Goal: Task Accomplishment & Management: Use online tool/utility

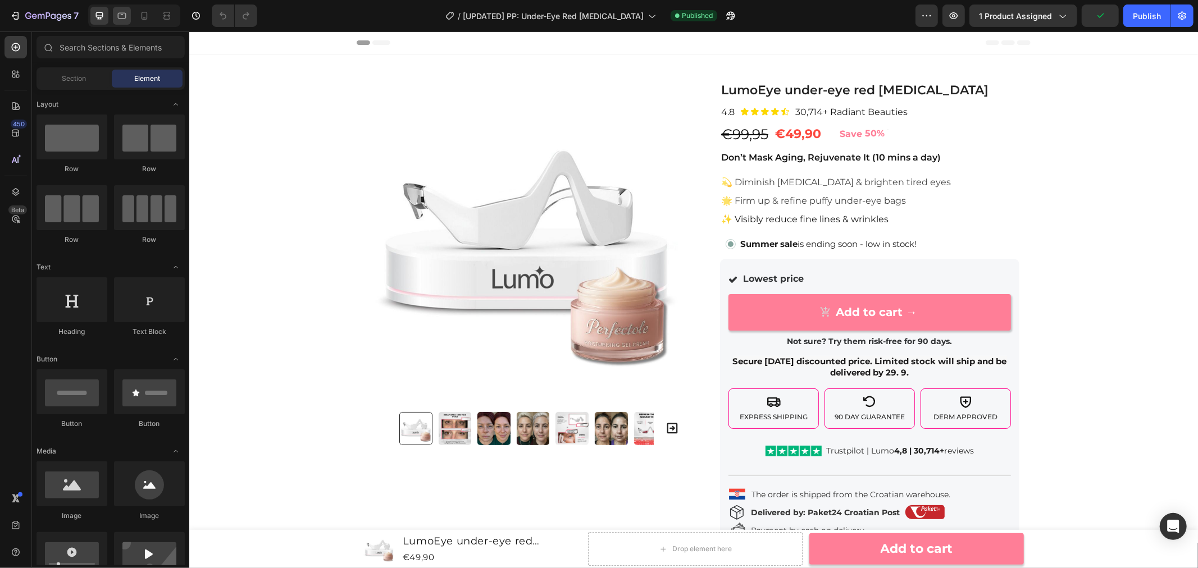
click at [122, 19] on icon at bounding box center [121, 15] width 11 height 11
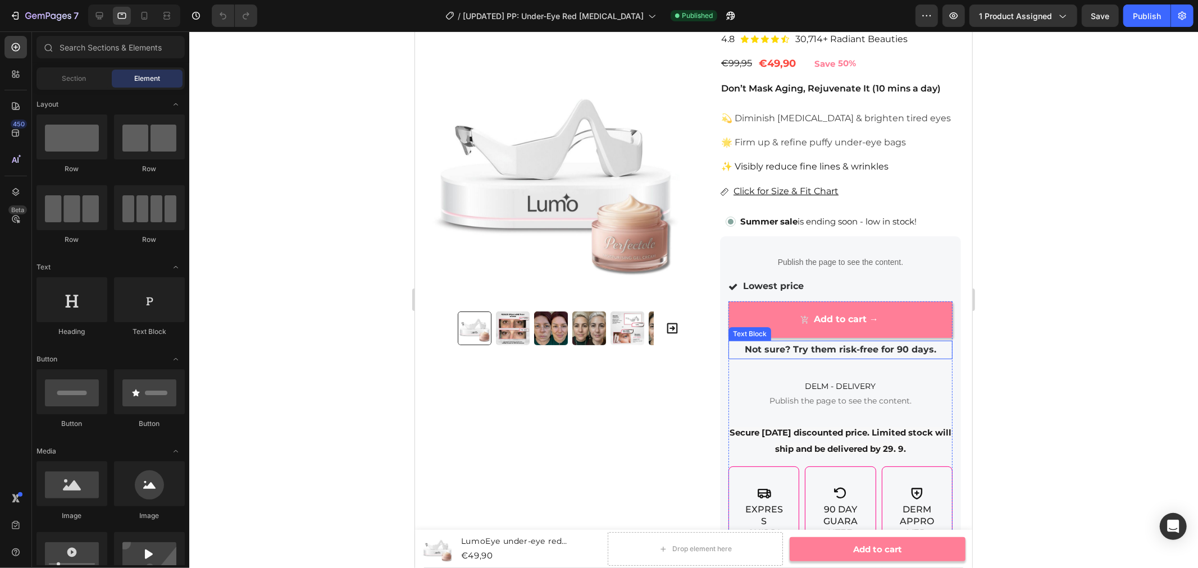
scroll to position [104, 0]
click at [839, 257] on p "Publish the page to see the content." at bounding box center [840, 261] width 224 height 12
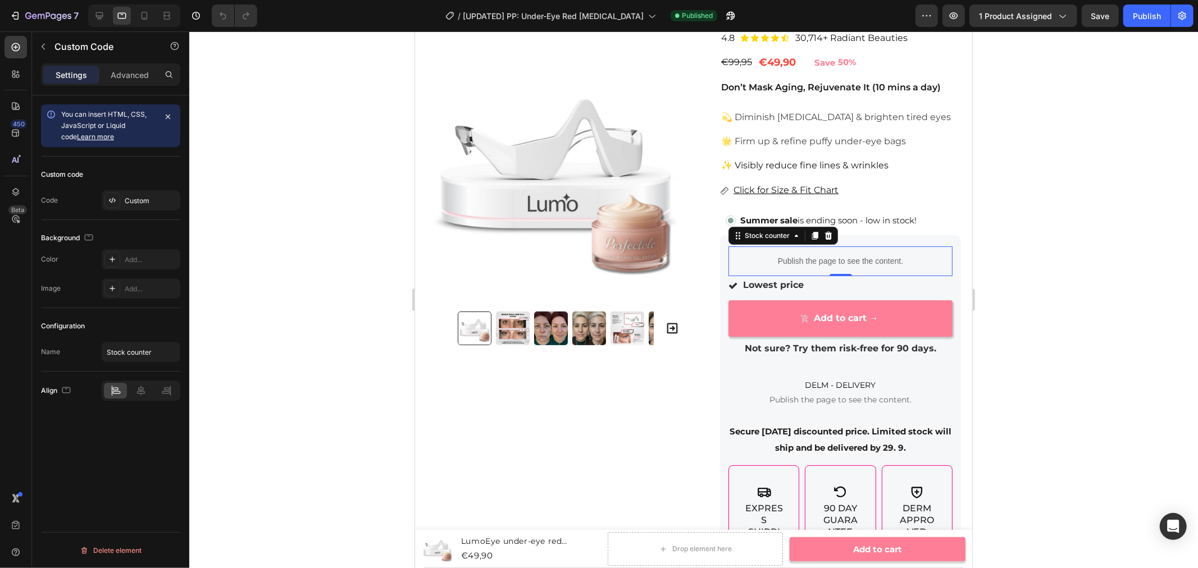
click at [128, 64] on div "Settings Advanced" at bounding box center [110, 74] width 139 height 22
click at [130, 64] on div "Settings Advanced" at bounding box center [110, 74] width 139 height 22
click at [130, 74] on p "Advanced" at bounding box center [130, 75] width 38 height 12
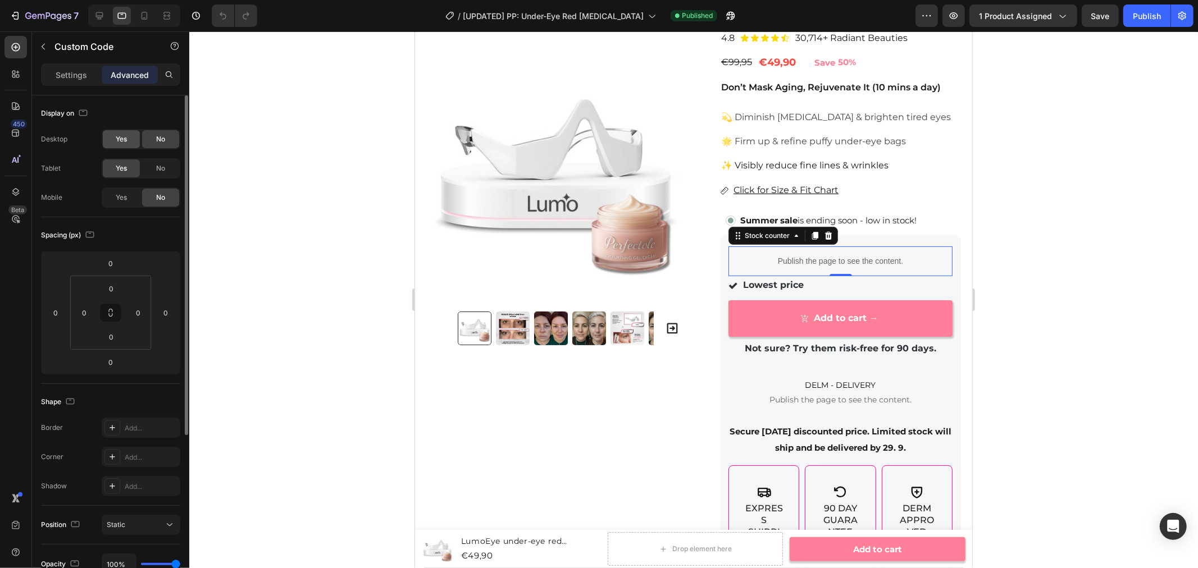
click at [127, 137] on div "Yes" at bounding box center [121, 139] width 37 height 18
click at [124, 195] on span "Yes" at bounding box center [121, 198] width 11 height 10
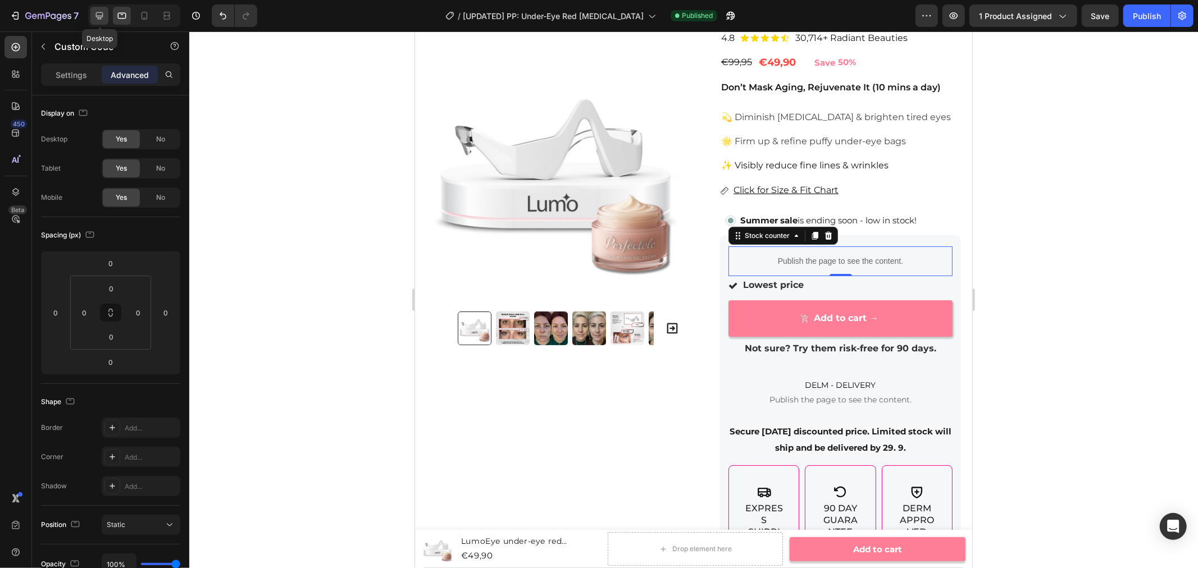
click at [104, 17] on icon at bounding box center [99, 15] width 11 height 11
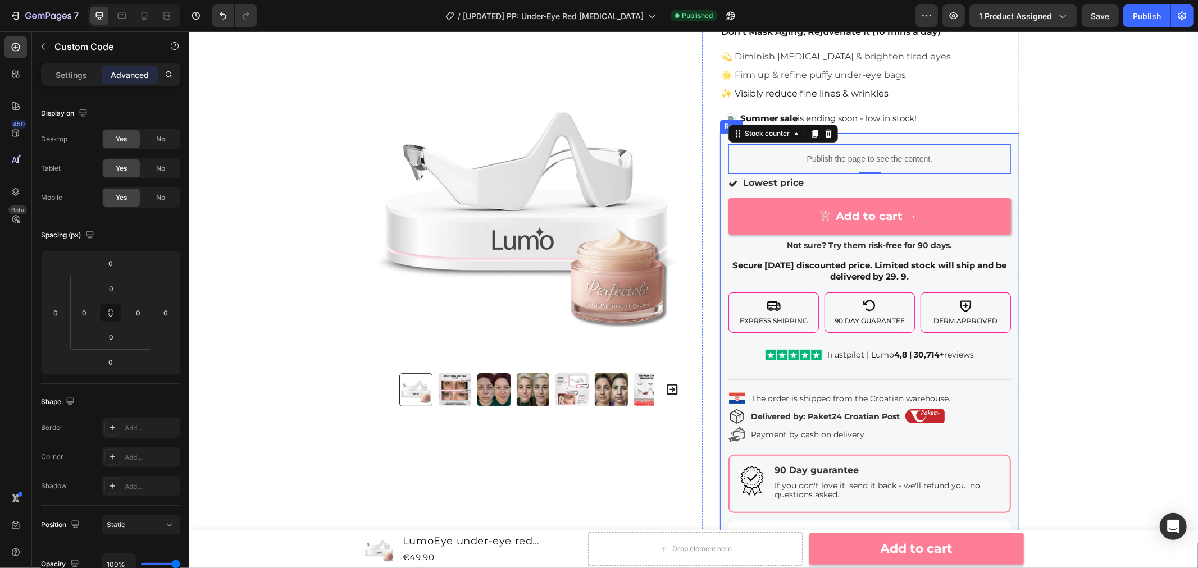
scroll to position [95, 0]
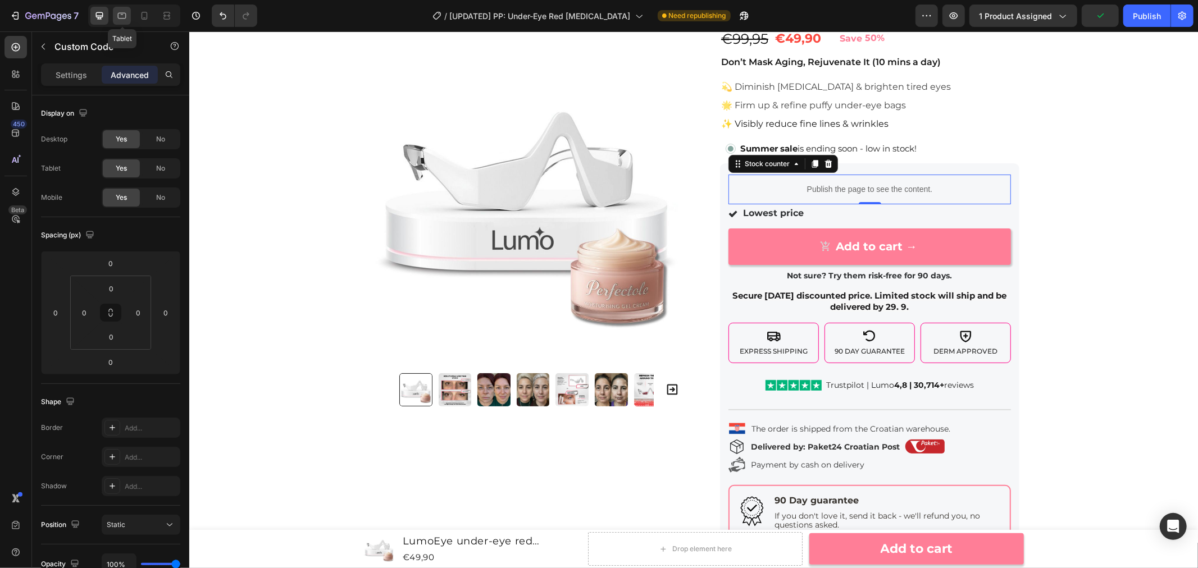
click at [124, 14] on icon at bounding box center [121, 15] width 11 height 11
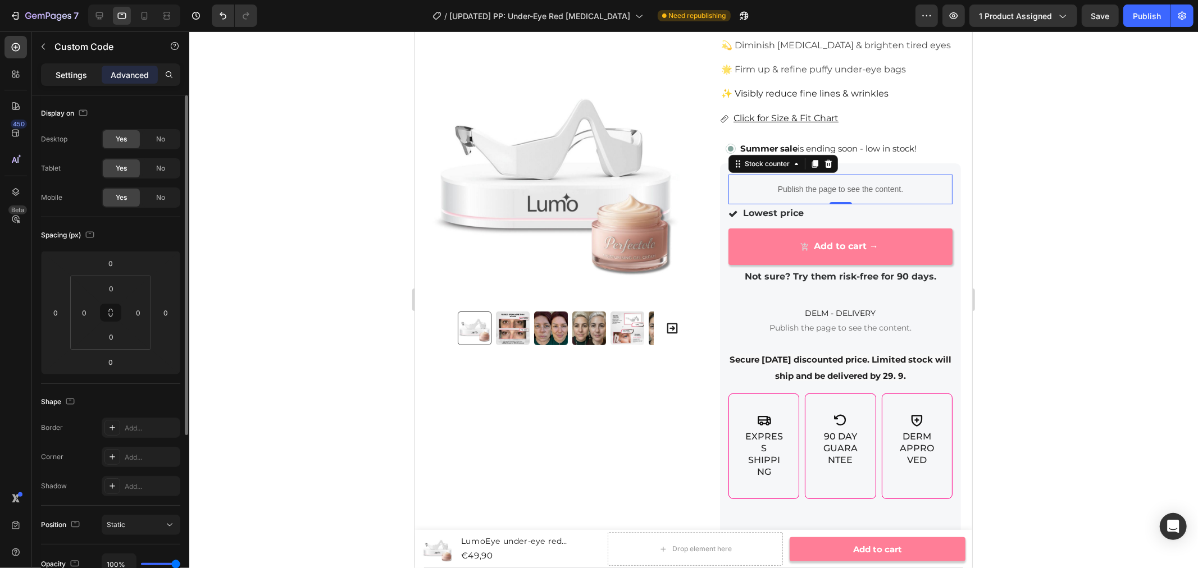
click at [73, 79] on p "Settings" at bounding box center [71, 75] width 31 height 12
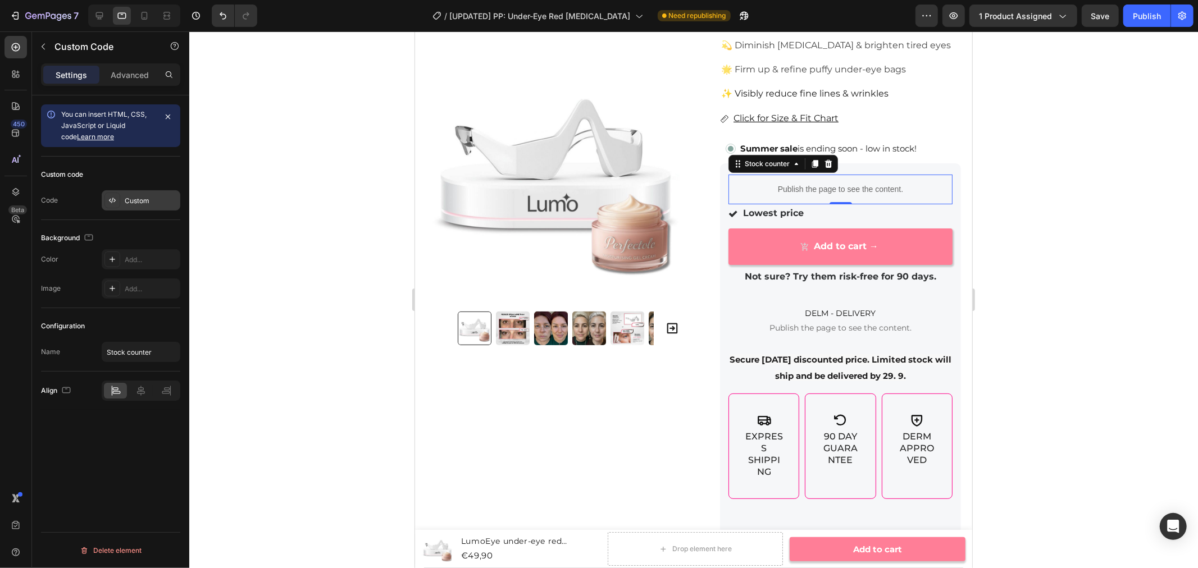
click at [144, 204] on div "Custom" at bounding box center [151, 201] width 53 height 10
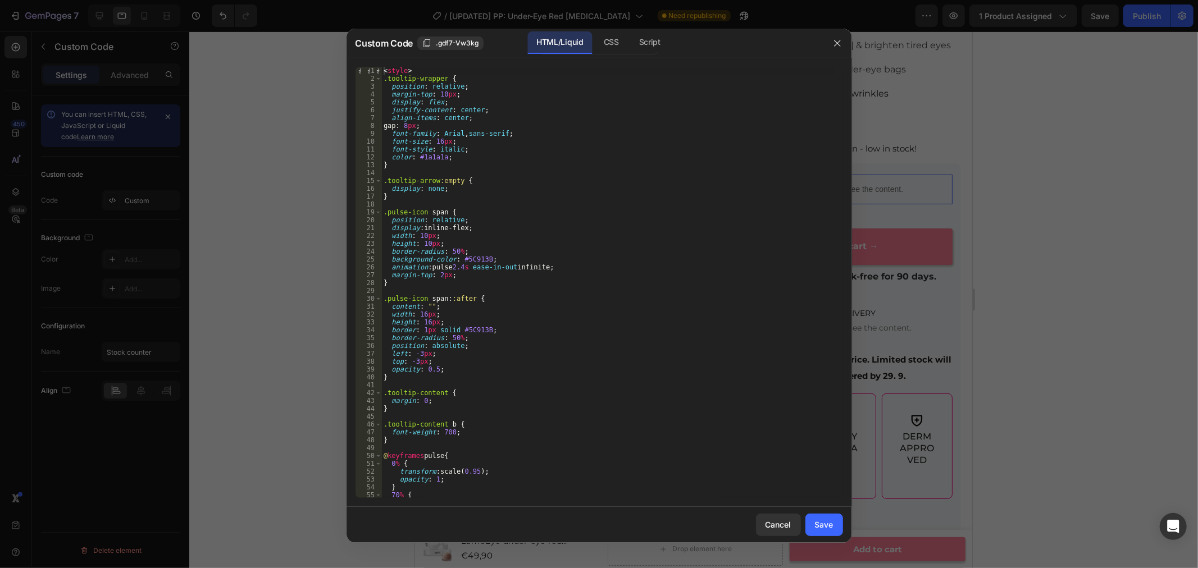
click at [107, 481] on div at bounding box center [599, 284] width 1198 height 568
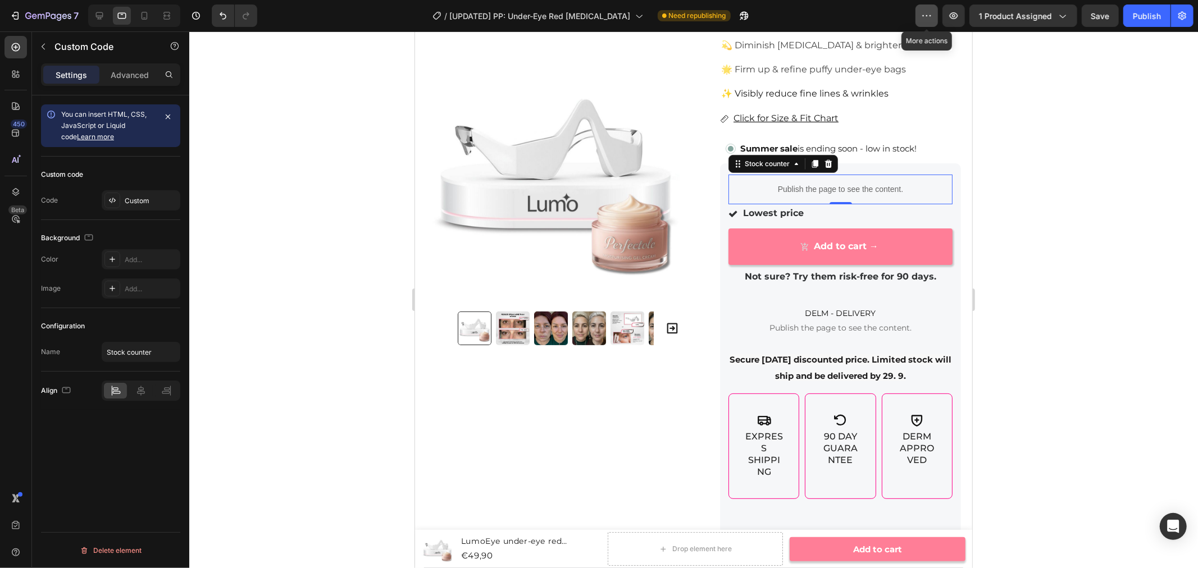
click at [928, 13] on icon "button" at bounding box center [926, 15] width 11 height 11
click at [952, 13] on icon "button" at bounding box center [954, 15] width 8 height 7
click at [1151, 11] on div "Publish" at bounding box center [1147, 16] width 28 height 12
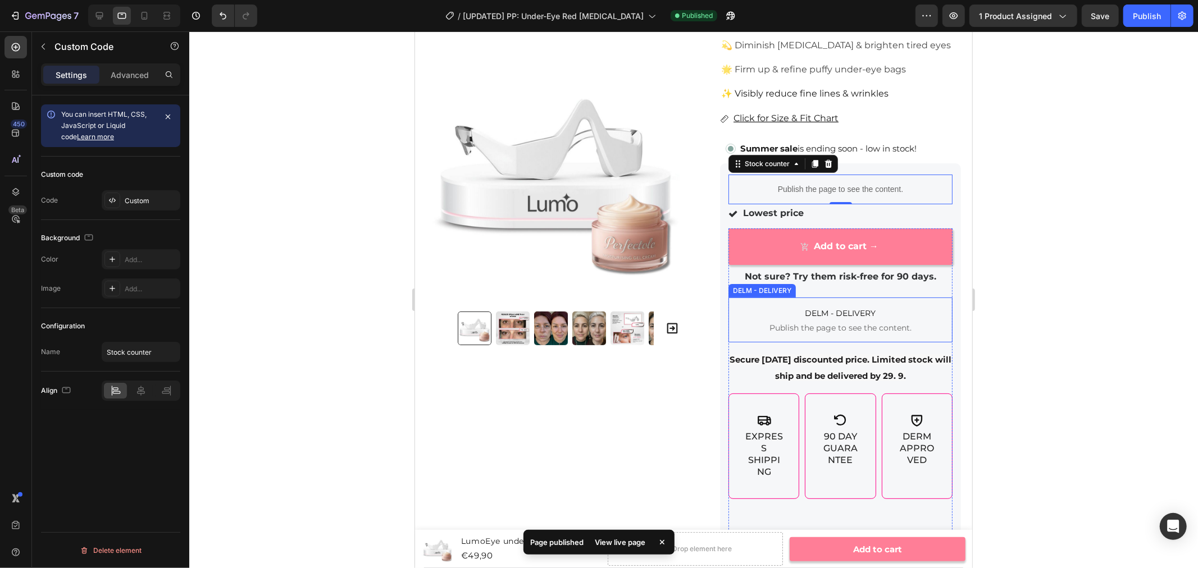
click at [829, 309] on span "DELM - DELIVERY" at bounding box center [840, 312] width 224 height 13
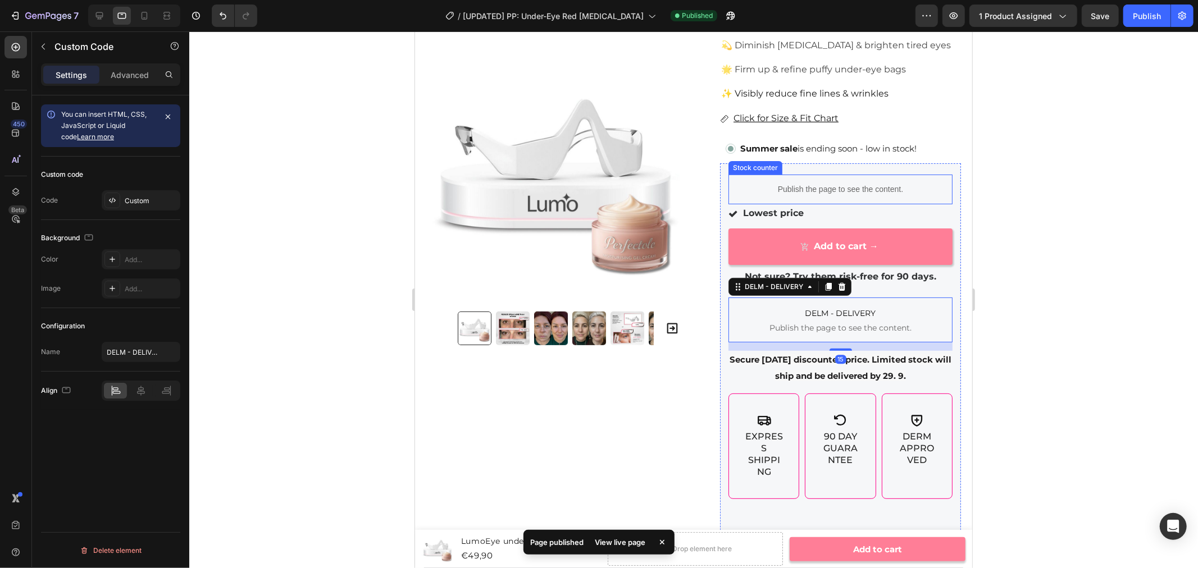
click at [841, 185] on p "Publish the page to see the content." at bounding box center [840, 189] width 224 height 12
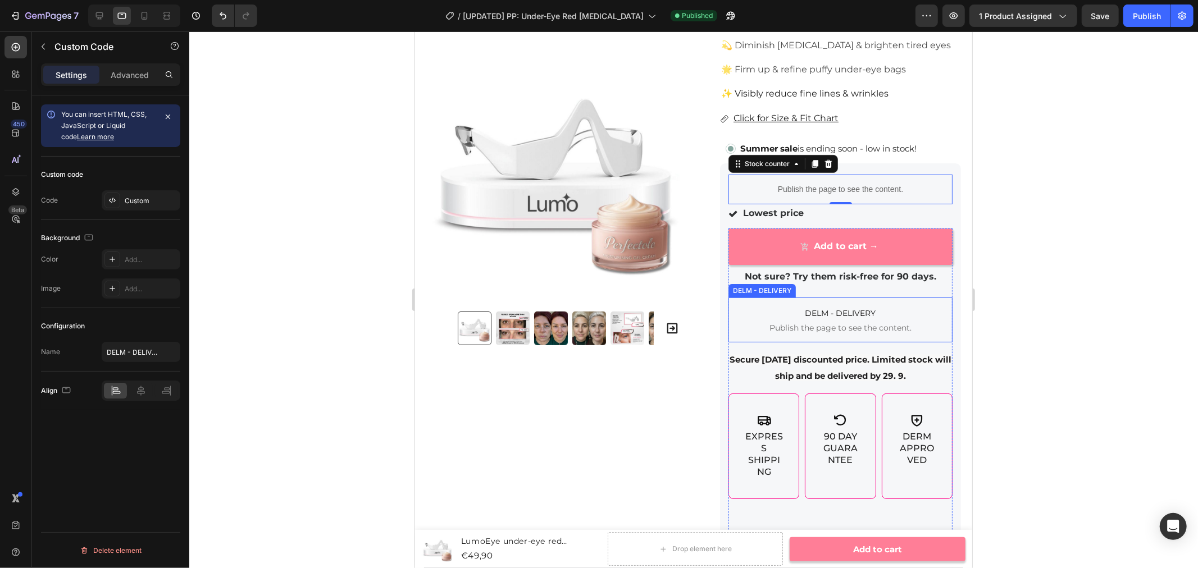
click at [830, 318] on span "DELM - DELIVERY" at bounding box center [840, 312] width 224 height 13
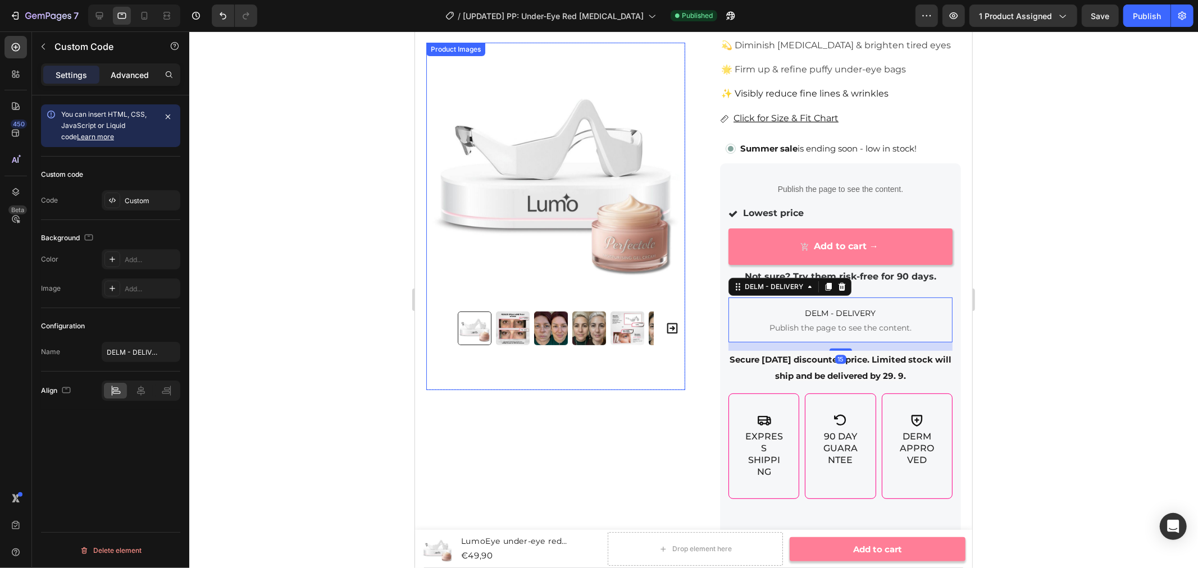
click at [127, 67] on div "Advanced" at bounding box center [130, 75] width 56 height 18
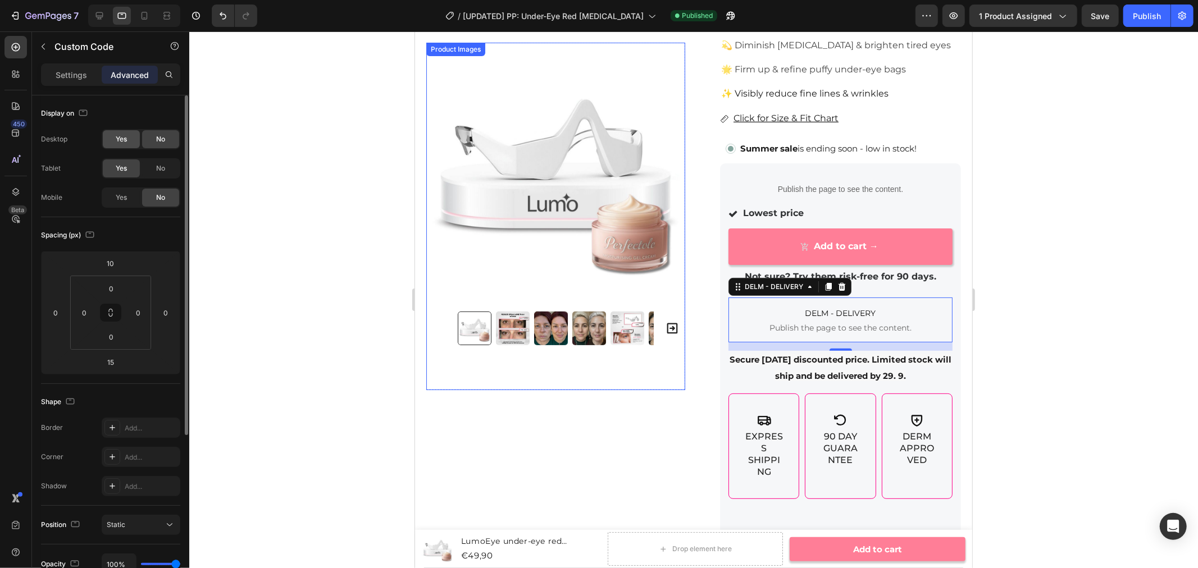
click at [122, 135] on span "Yes" at bounding box center [121, 139] width 11 height 10
click at [121, 198] on span "Yes" at bounding box center [121, 198] width 11 height 10
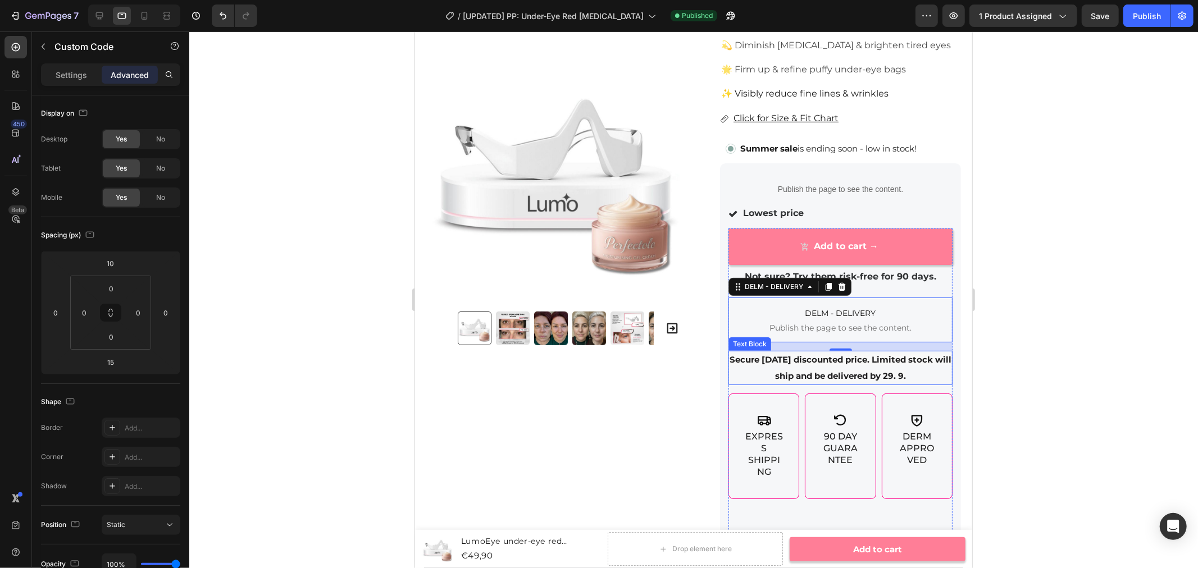
click at [818, 369] on p "Secure [DATE] discounted price. Limited stock will ship and be delivered by 29.…" at bounding box center [840, 368] width 222 height 33
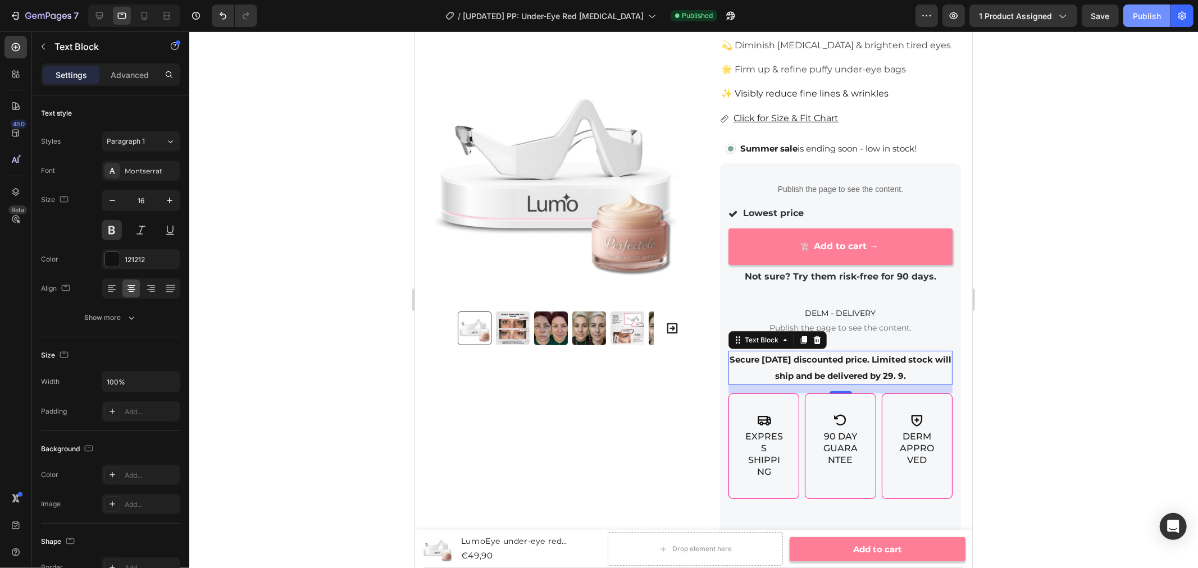
click at [1133, 17] on div "Publish" at bounding box center [1147, 16] width 28 height 12
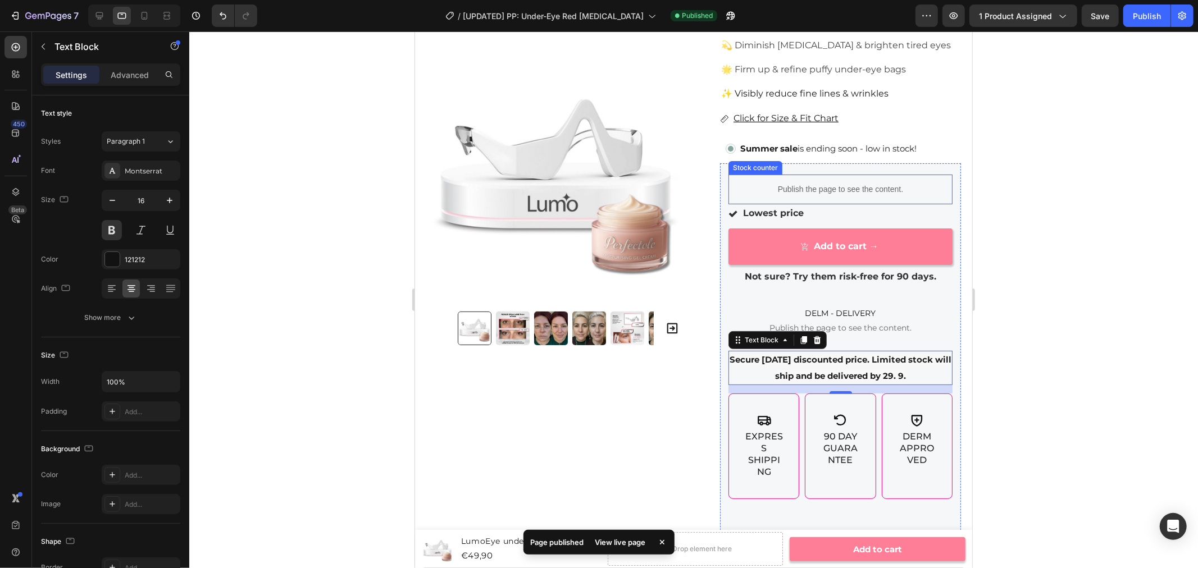
click at [814, 187] on p "Publish the page to see the content." at bounding box center [840, 189] width 224 height 12
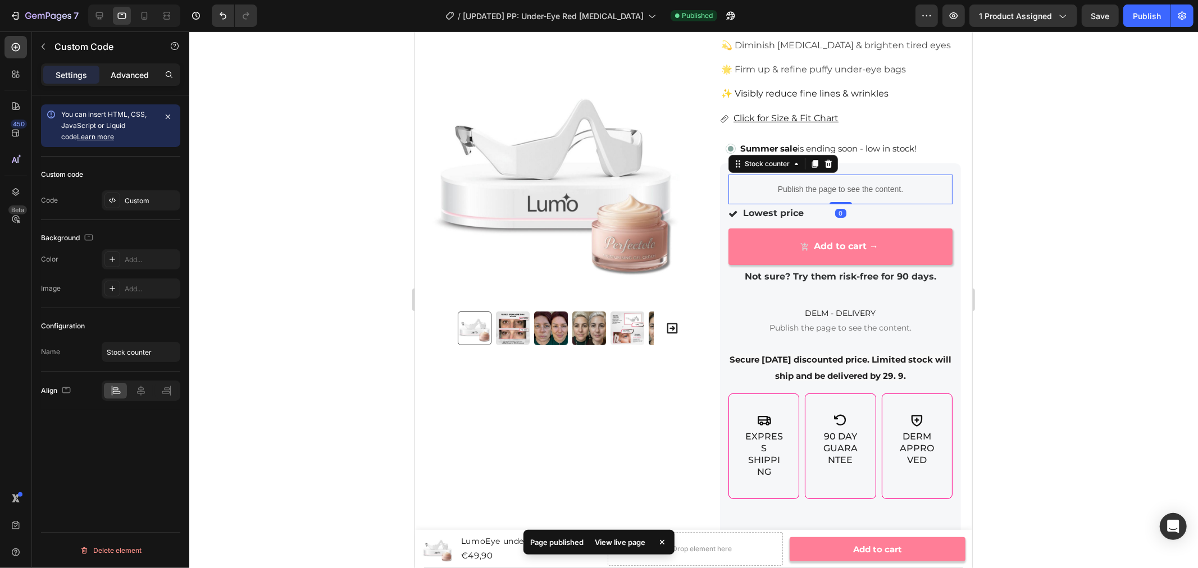
click at [125, 72] on p "Advanced" at bounding box center [130, 75] width 38 height 12
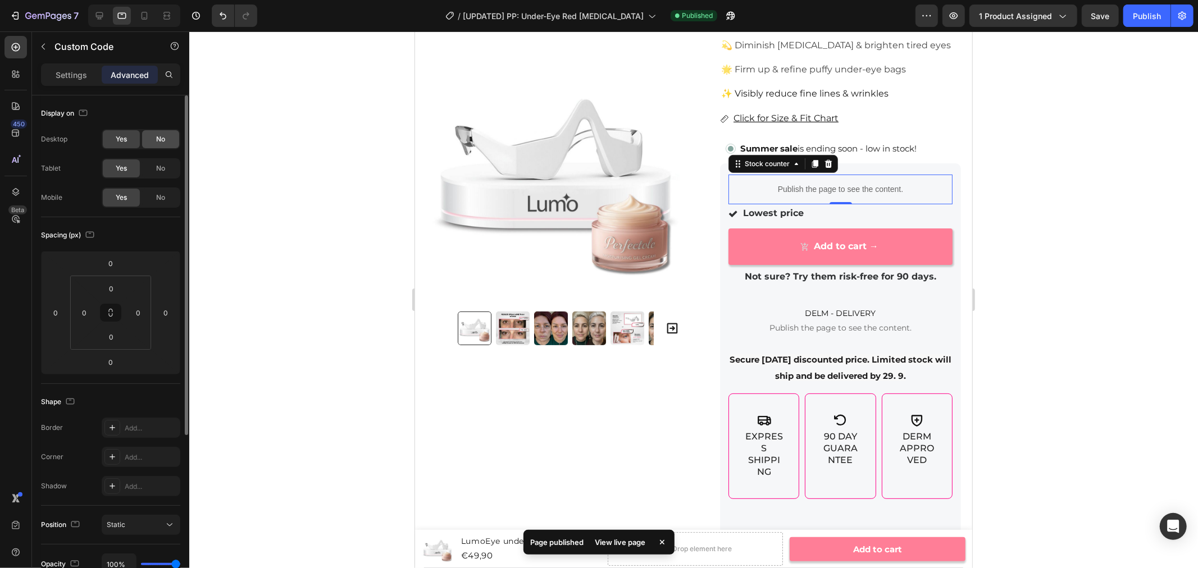
click at [152, 142] on div "No" at bounding box center [160, 139] width 37 height 18
click at [165, 201] on span "No" at bounding box center [160, 198] width 9 height 10
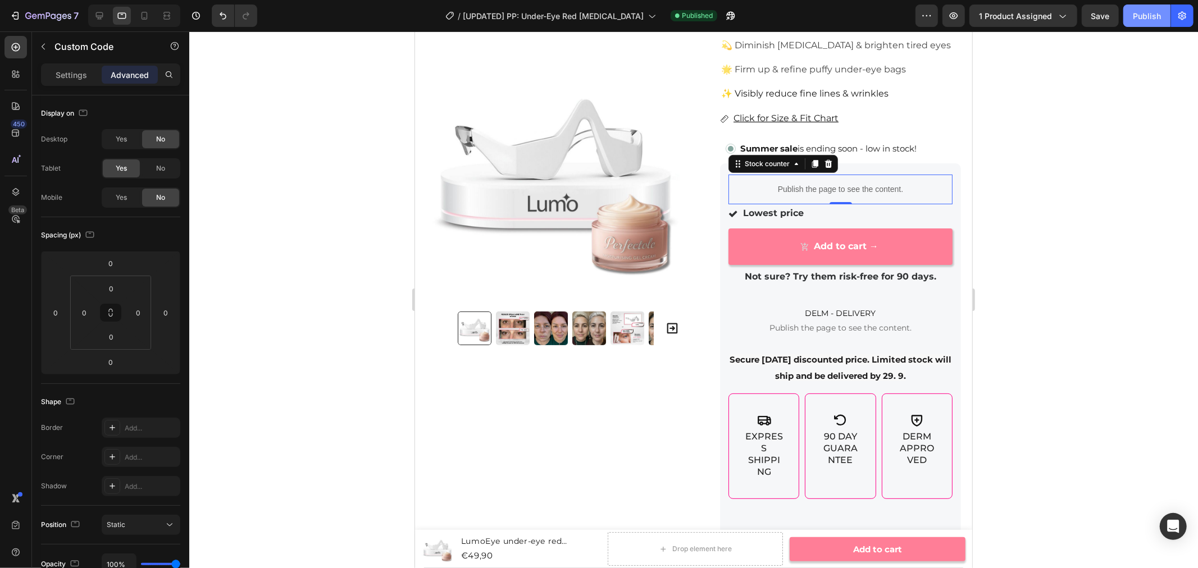
click at [1138, 13] on div "Publish" at bounding box center [1147, 16] width 28 height 12
click at [851, 356] on span "Secure [DATE] discounted price. Limited stock will ship and be delivered by 29.…" at bounding box center [840, 367] width 222 height 27
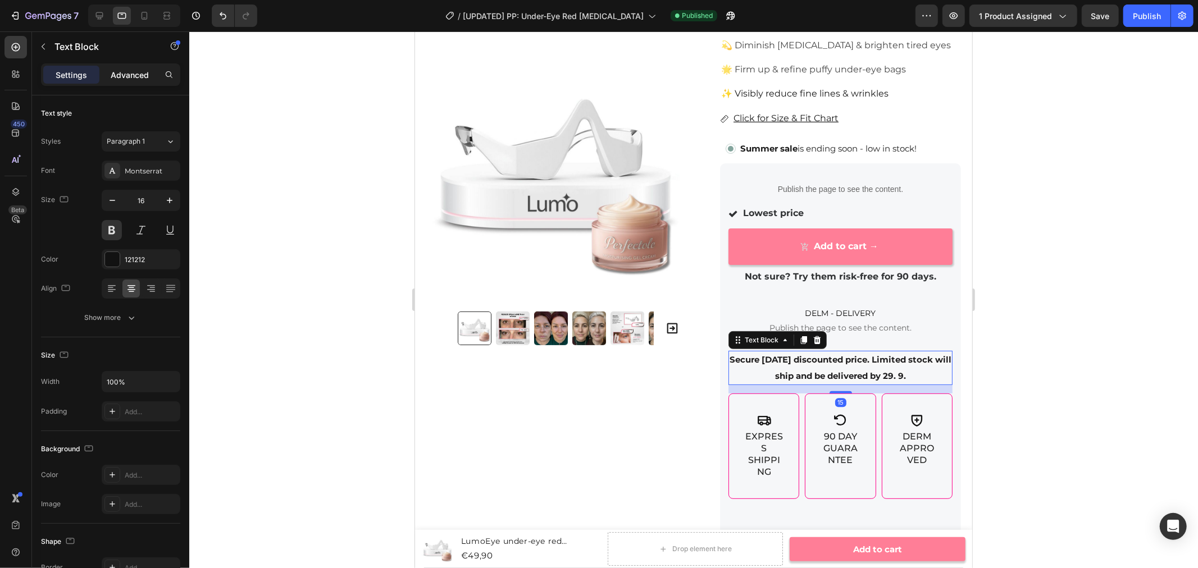
click at [142, 80] on p "Advanced" at bounding box center [130, 75] width 38 height 12
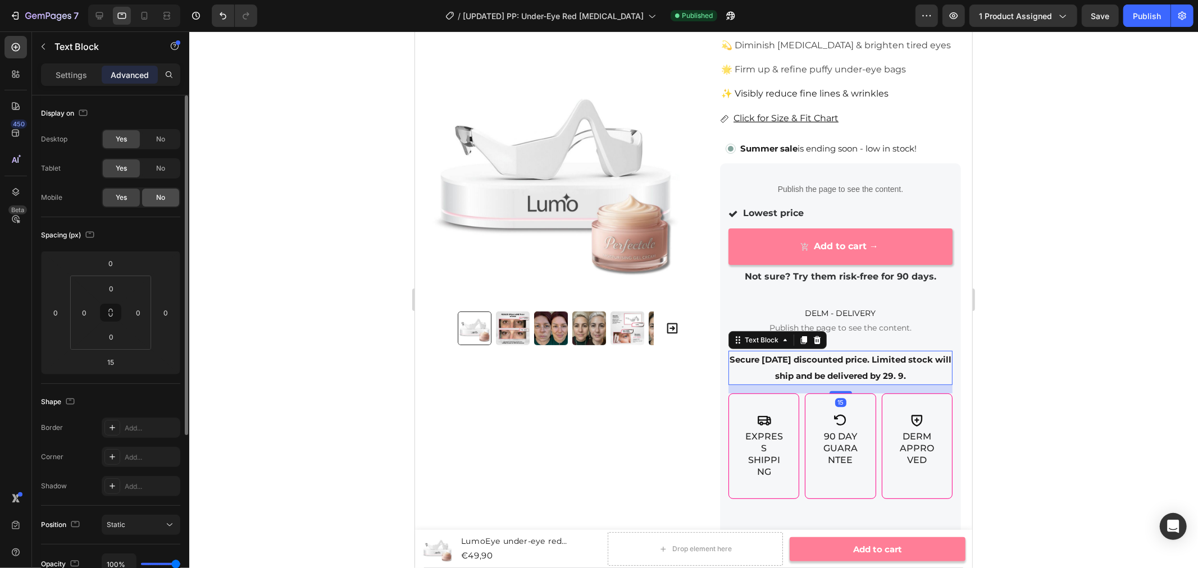
click at [154, 140] on div "No" at bounding box center [160, 139] width 37 height 18
click at [162, 198] on span "No" at bounding box center [160, 198] width 9 height 10
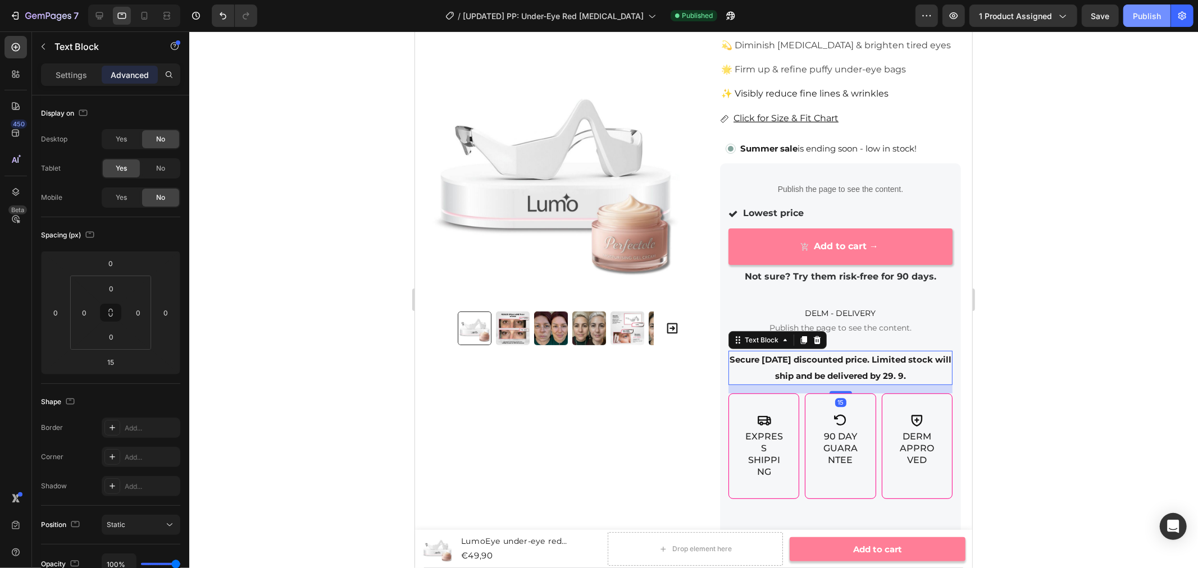
click at [1137, 10] on div "Publish" at bounding box center [1147, 16] width 28 height 12
click at [857, 317] on span "DELM - DELIVERY" at bounding box center [840, 312] width 224 height 13
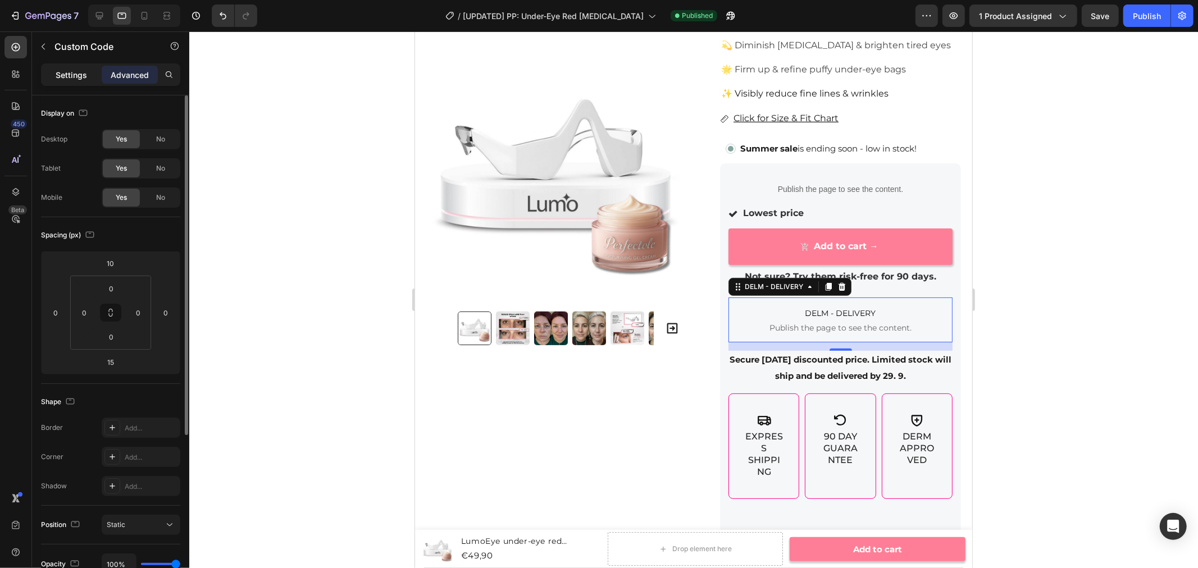
click at [71, 69] on p "Settings" at bounding box center [71, 75] width 31 height 12
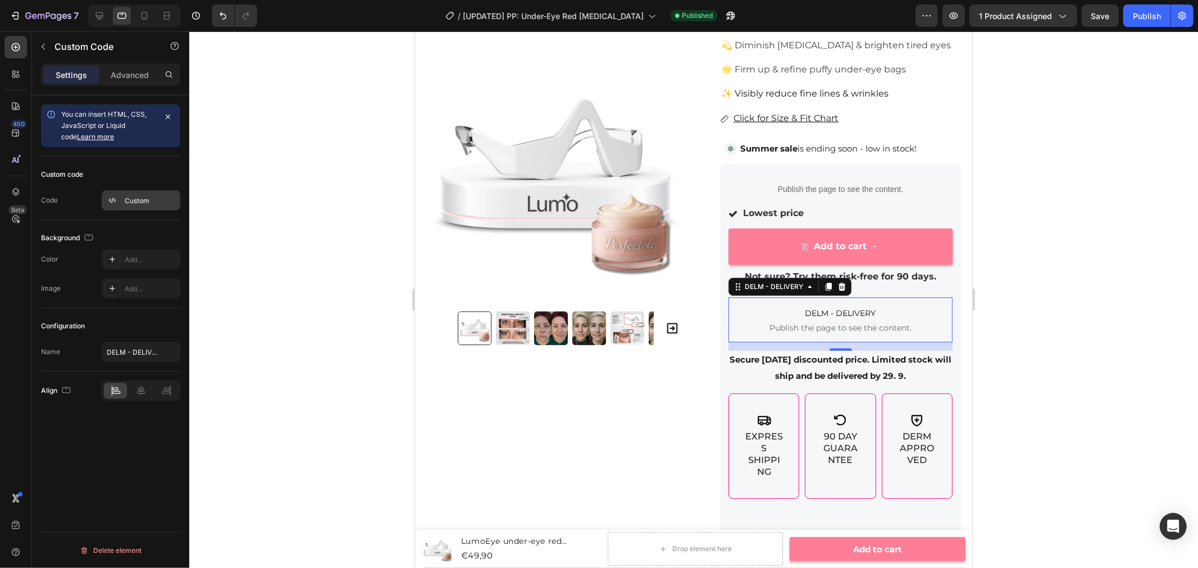
click at [145, 198] on div "Custom" at bounding box center [151, 201] width 53 height 10
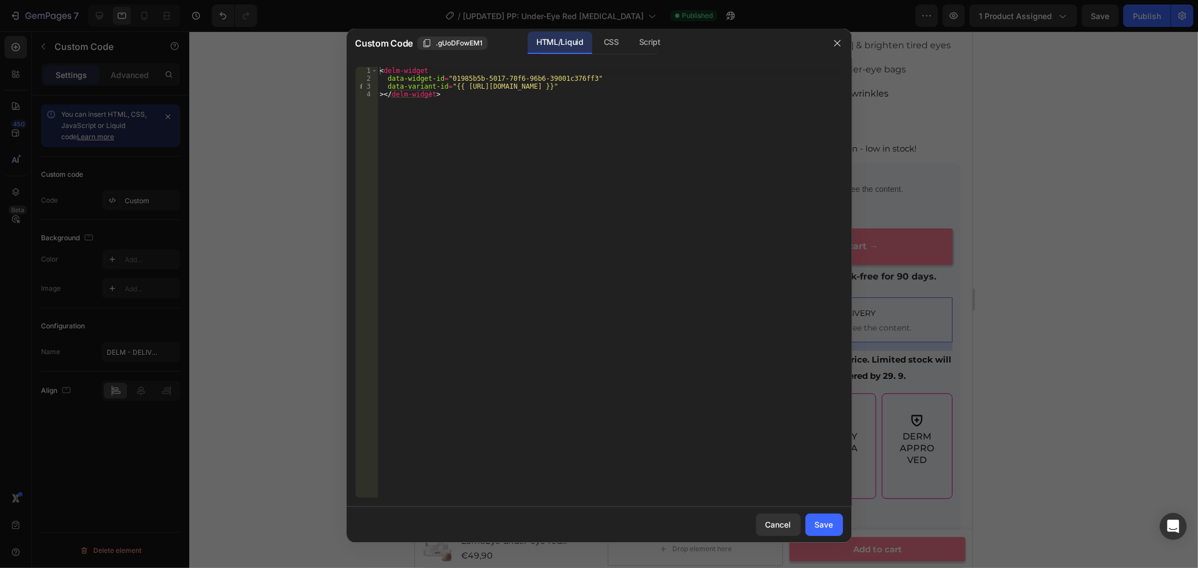
click at [250, 142] on div at bounding box center [599, 284] width 1198 height 568
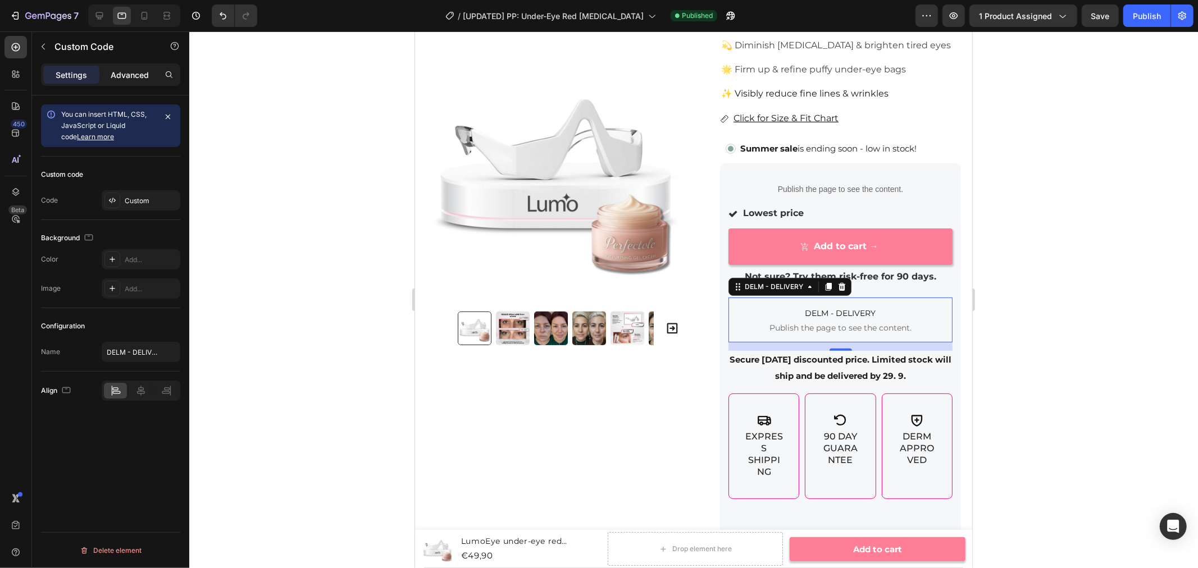
click at [124, 66] on div "Advanced" at bounding box center [130, 75] width 56 height 18
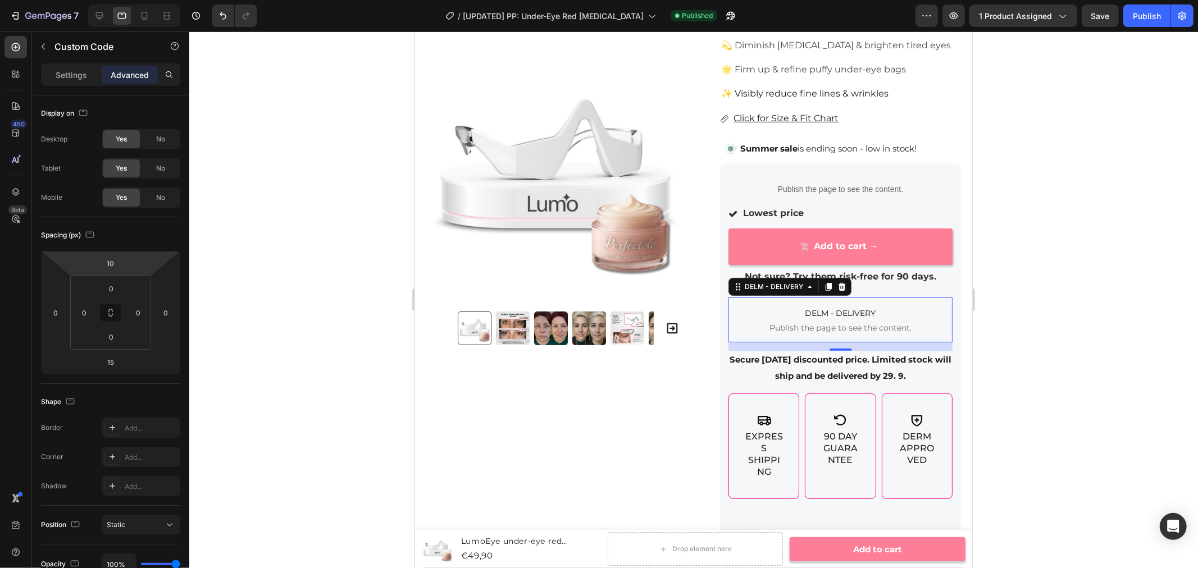
click at [772, 310] on span "DELM - DELIVERY" at bounding box center [840, 312] width 224 height 13
click at [777, 311] on span "DELM - DELIVERY" at bounding box center [840, 312] width 224 height 13
click at [79, 67] on div "Settings" at bounding box center [71, 75] width 56 height 18
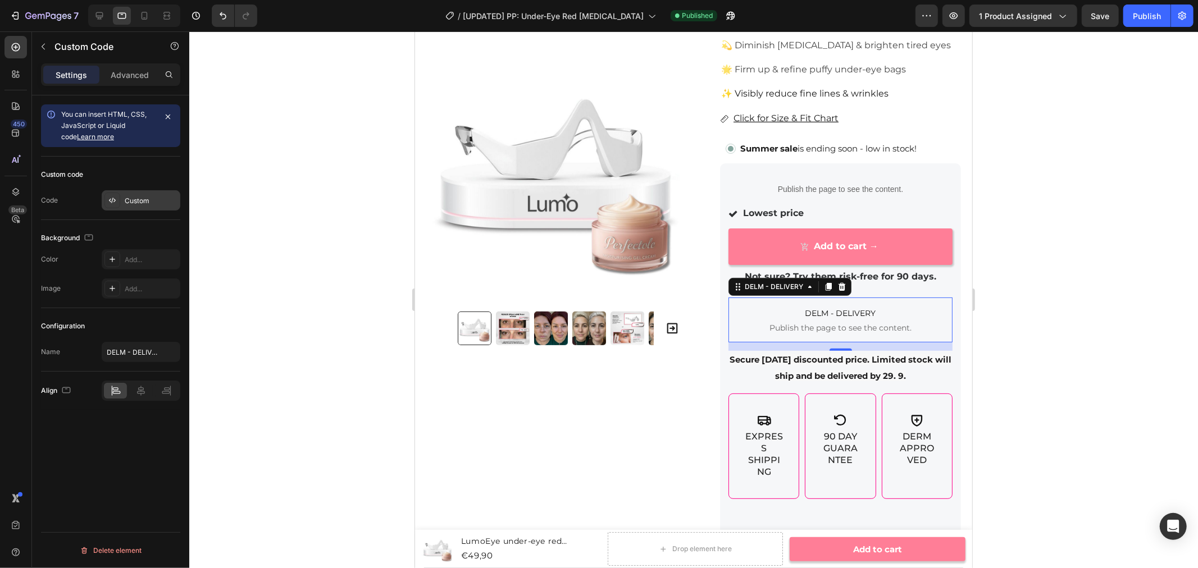
click at [141, 204] on div "Custom" at bounding box center [151, 201] width 53 height 10
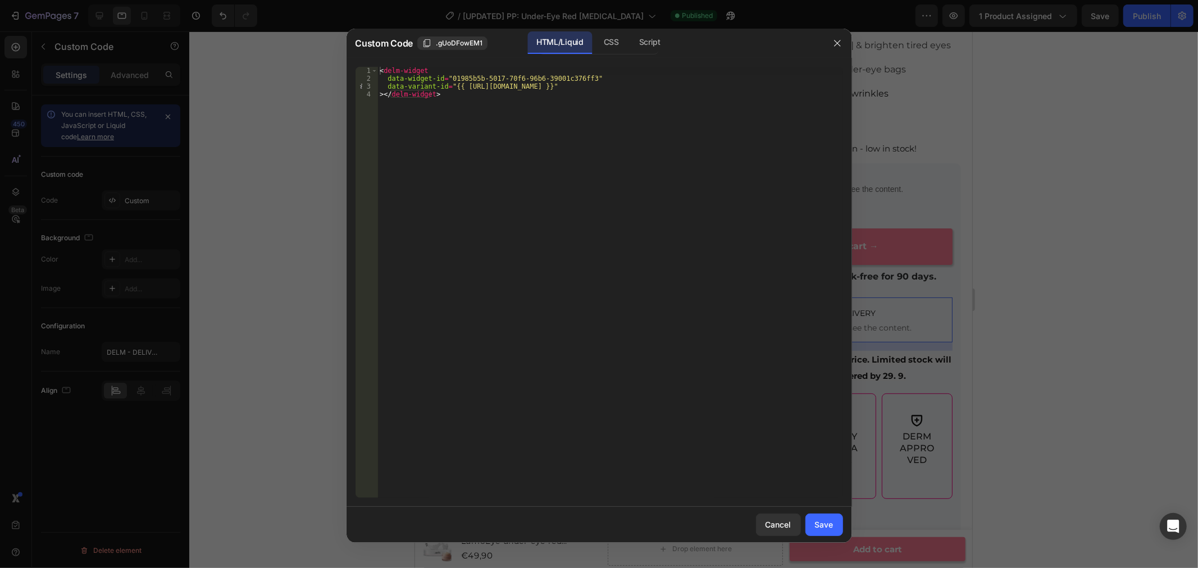
type textarea "data-widget-id="01985b5b-5017-70f6-96b6-39001c376ff3""
drag, startPoint x: 445, startPoint y: 76, endPoint x: 580, endPoint y: 77, distance: 134.2
click at [580, 77] on div "< delm-widget data-widget-id = "01985b5b-5017-70f6-96b6-39001c376ff3" data-vari…" at bounding box center [609, 290] width 465 height 447
click at [829, 46] on button "button" at bounding box center [837, 43] width 18 height 18
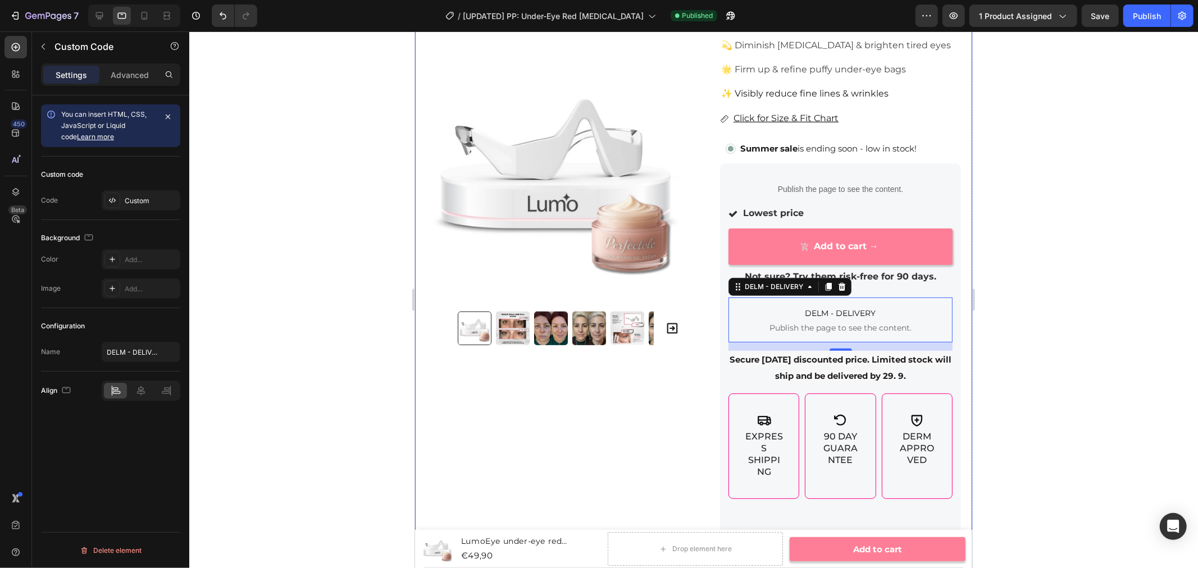
click at [1065, 221] on div at bounding box center [693, 299] width 1009 height 537
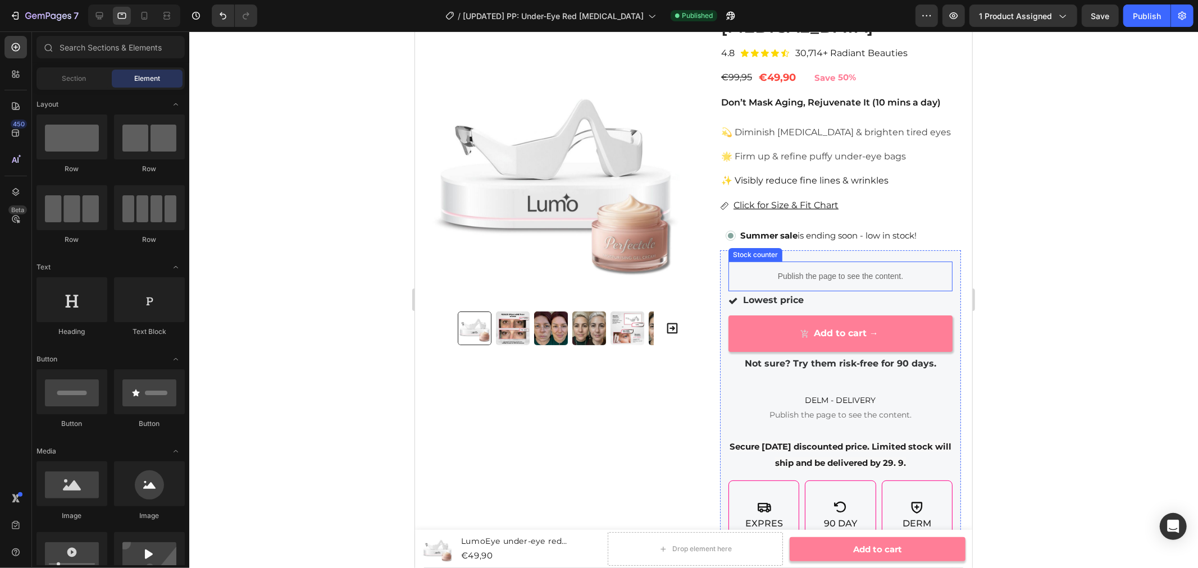
scroll to position [72, 0]
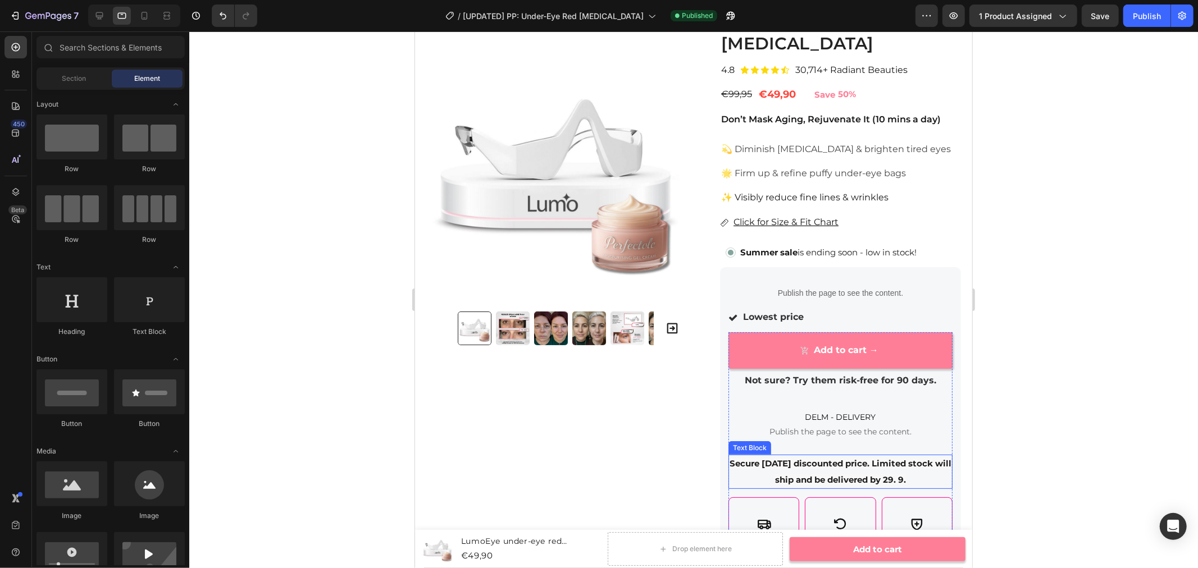
click at [804, 481] on span "Secure [DATE] discounted price. Limited stock will ship and be delivered by 29.…" at bounding box center [840, 471] width 222 height 27
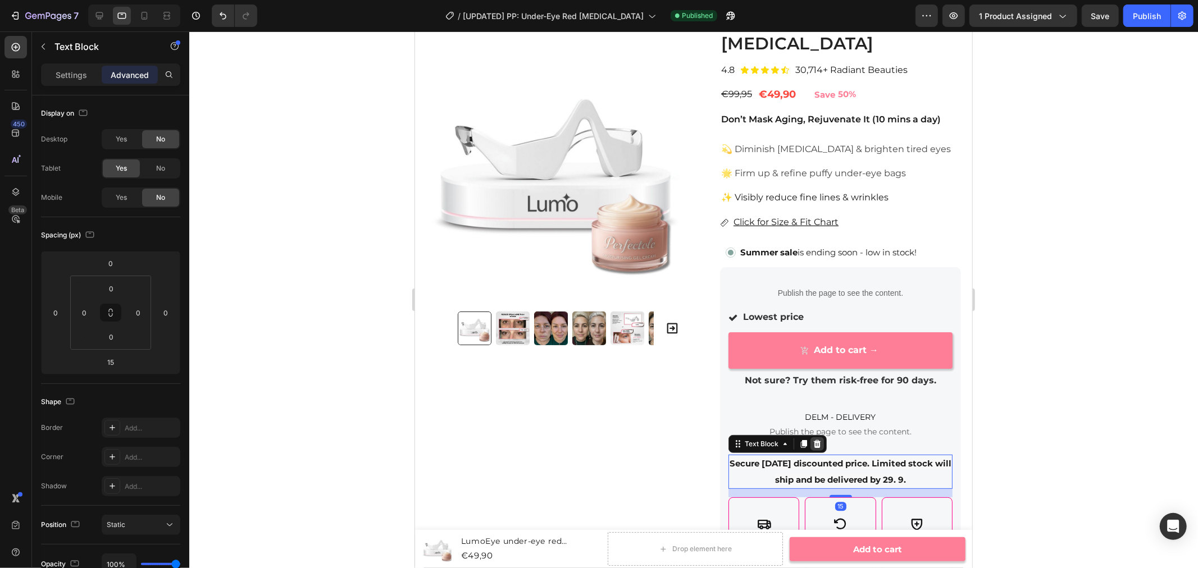
click at [812, 443] on icon at bounding box center [816, 443] width 9 height 9
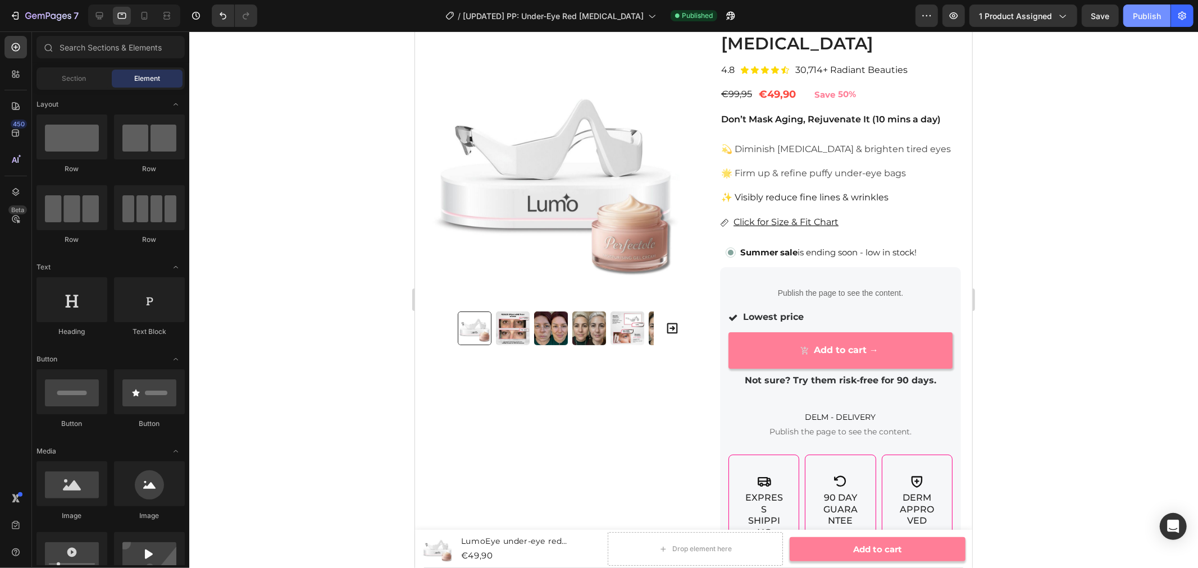
click at [1147, 12] on div "Publish" at bounding box center [1147, 16] width 28 height 12
